Goal: Task Accomplishment & Management: Complete application form

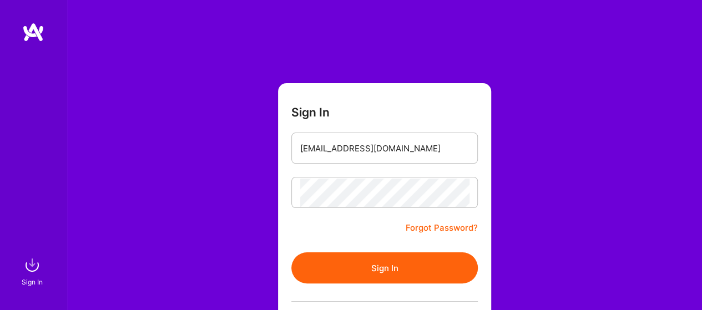
click at [375, 262] on button "Sign In" at bounding box center [384, 268] width 186 height 31
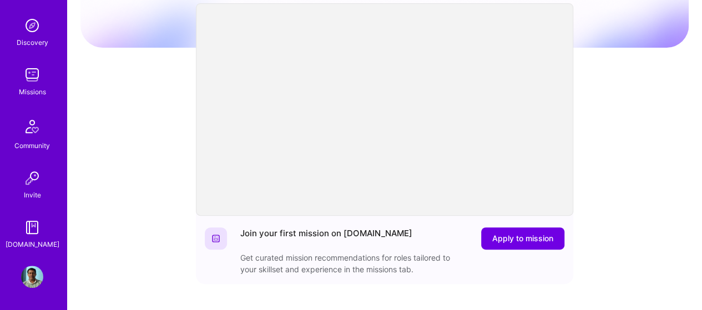
scroll to position [222, 0]
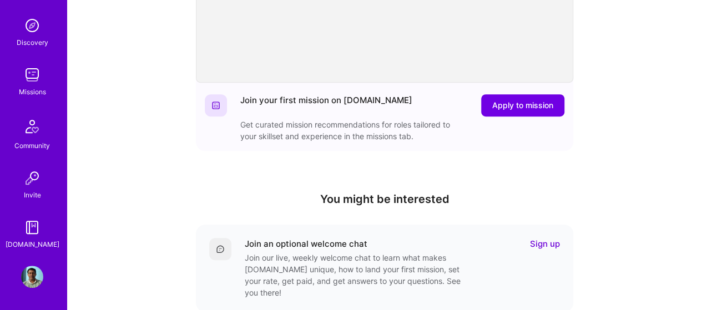
click at [23, 282] on img at bounding box center [32, 277] width 22 height 22
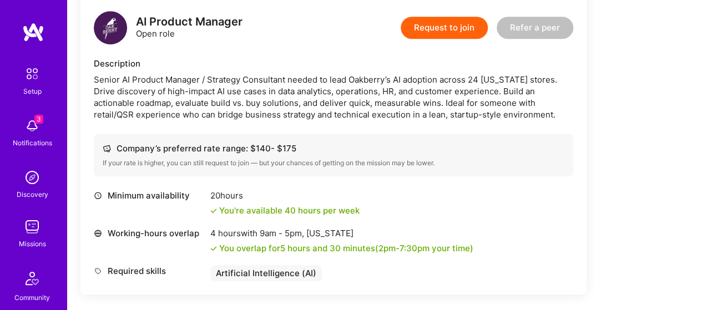
scroll to position [277, 0]
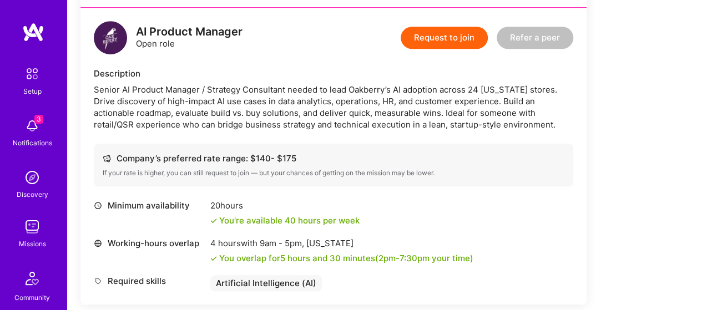
click at [440, 42] on button "Request to join" at bounding box center [444, 38] width 87 height 22
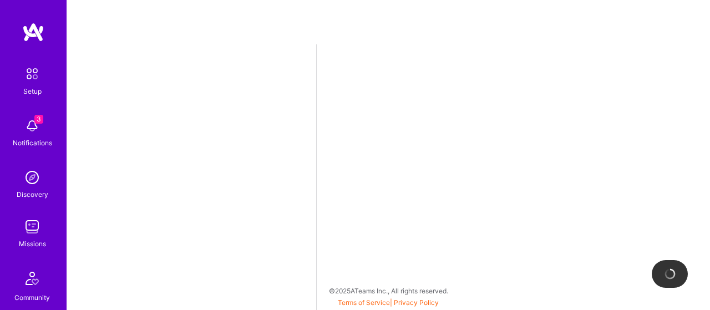
select select "US"
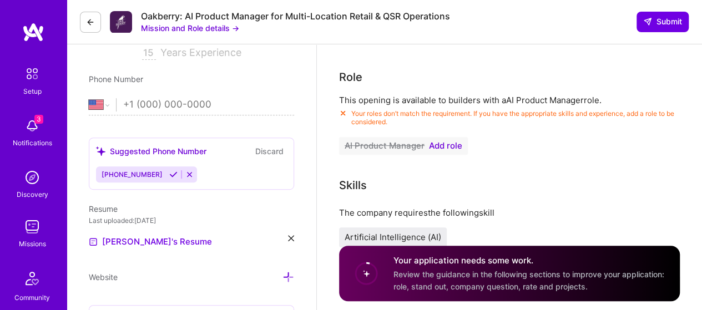
scroll to position [222, 0]
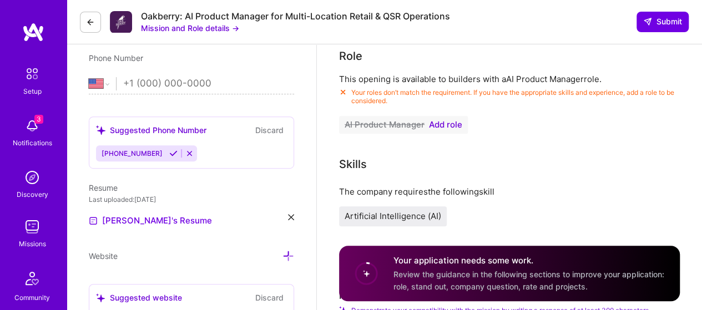
click at [453, 123] on span "Add role" at bounding box center [445, 124] width 33 height 9
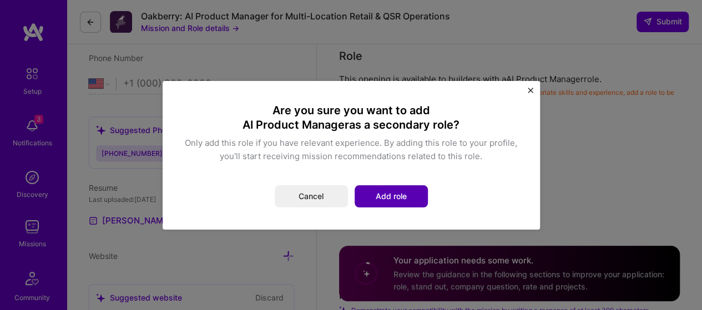
click at [376, 200] on button "Add role" at bounding box center [391, 196] width 73 height 22
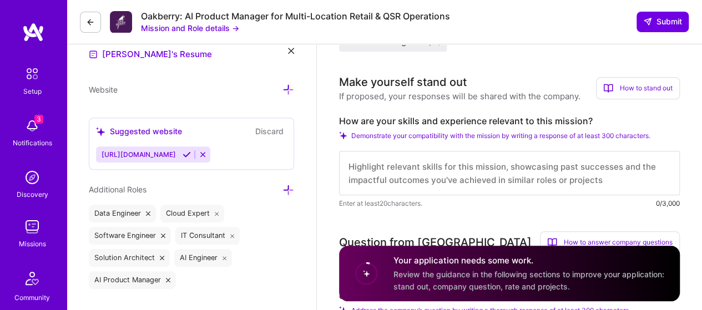
scroll to position [444, 0]
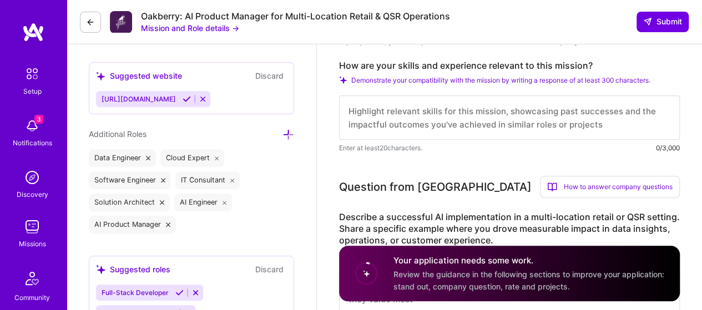
click at [412, 118] on textarea at bounding box center [509, 117] width 341 height 44
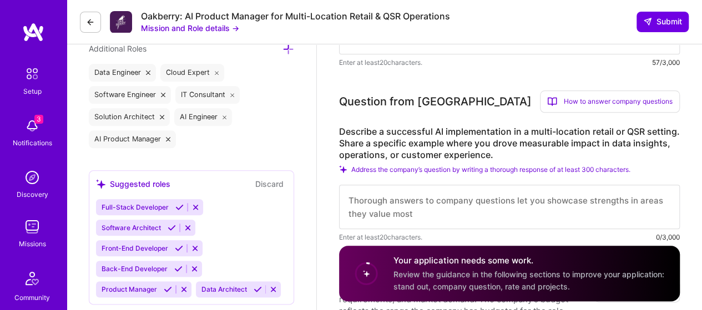
scroll to position [555, 0]
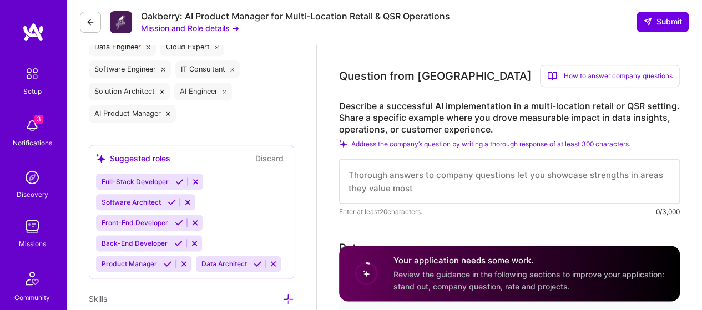
type textarea "I have worked as a Project manager in my current project."
click at [452, 180] on textarea at bounding box center [509, 181] width 341 height 44
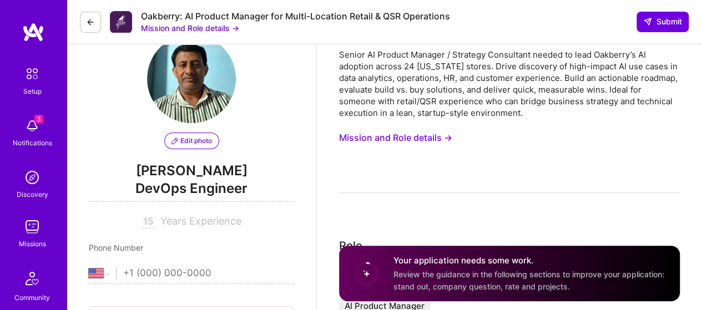
scroll to position [0, 0]
